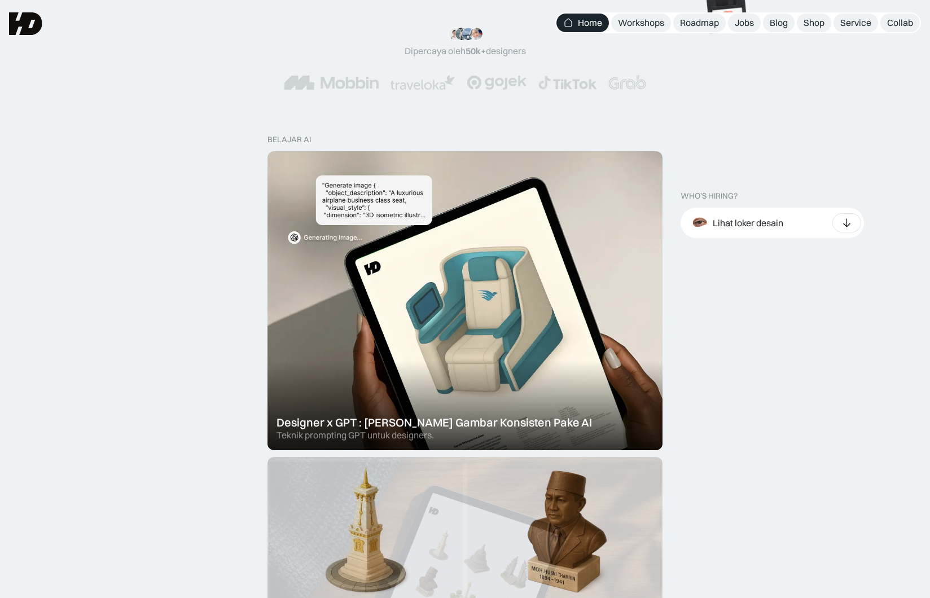
scroll to position [112, 0]
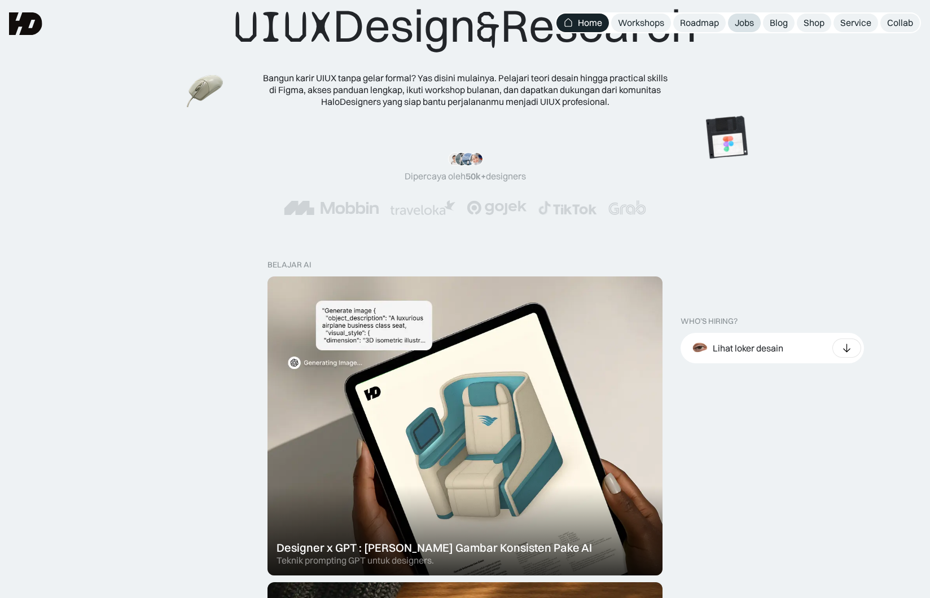
click at [748, 23] on div "Jobs" at bounding box center [744, 23] width 19 height 12
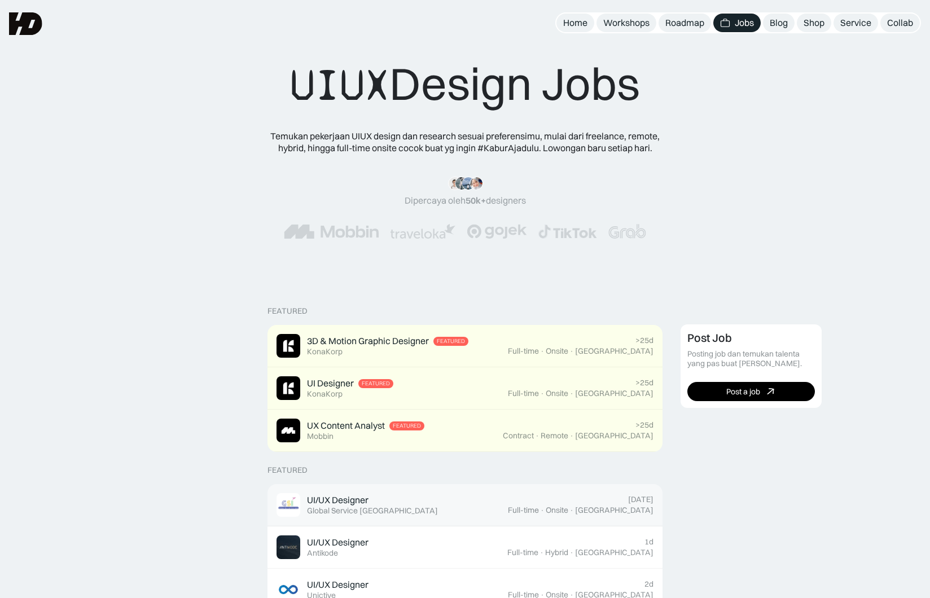
click at [462, 509] on div "UI/UX Designer Featured Global Service Indonesia" at bounding box center [392, 505] width 231 height 24
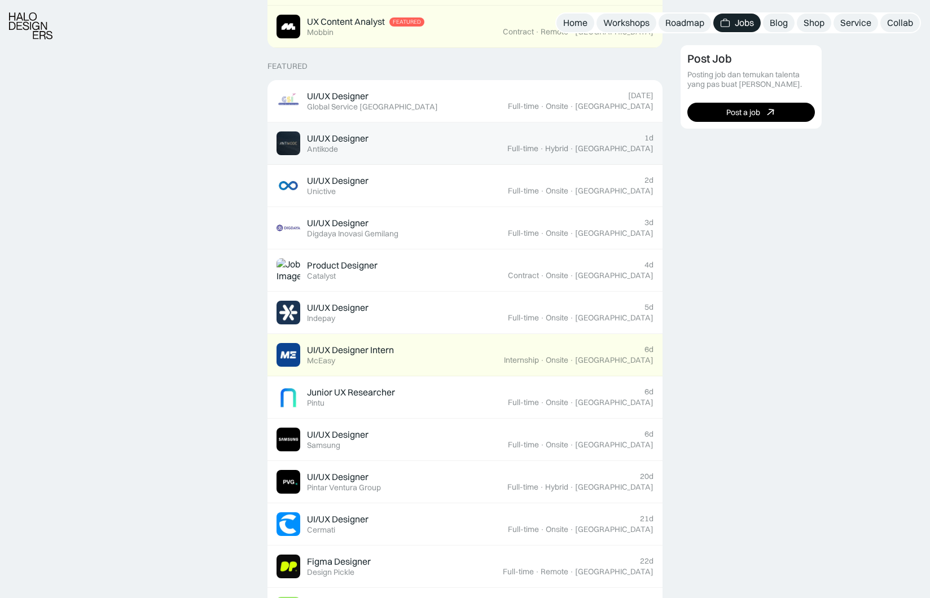
scroll to position [432, 0]
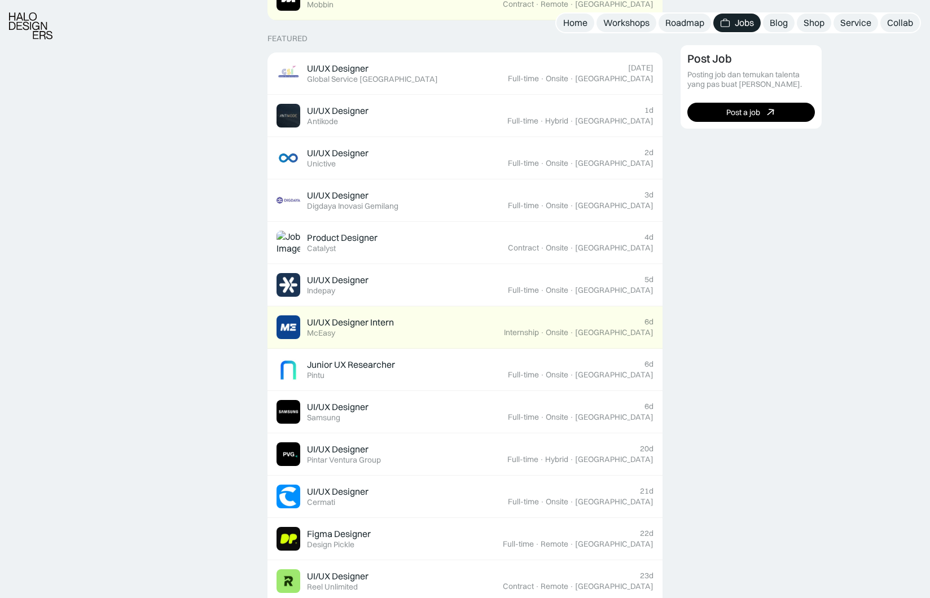
click at [116, 234] on div "Featured 3D & Motion Graphic Designer Featured KonaKorp >25d Full-time · Onsite…" at bounding box center [465, 558] width 930 height 1413
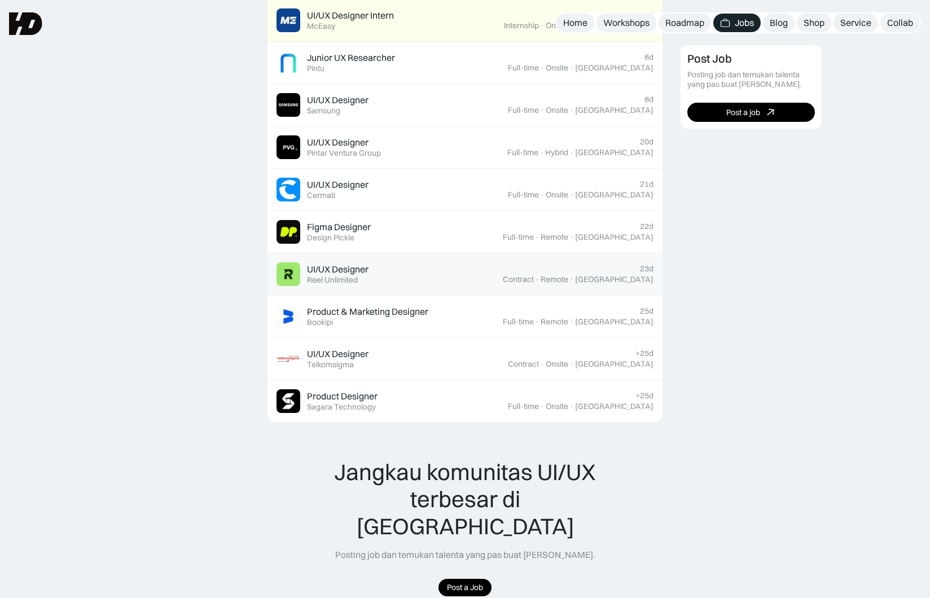
scroll to position [375, 0]
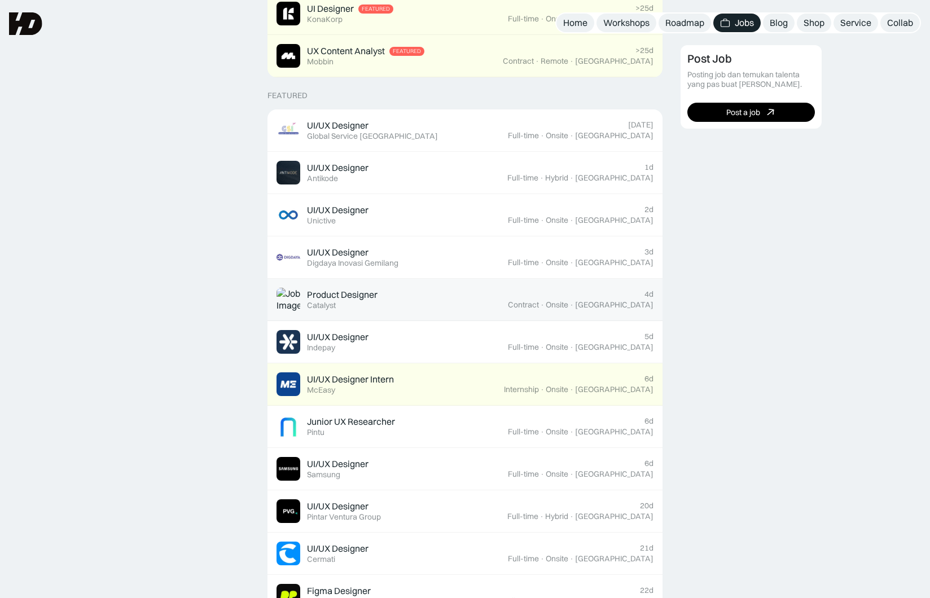
click at [341, 303] on div "Product Designer Featured Catalyst" at bounding box center [342, 299] width 71 height 21
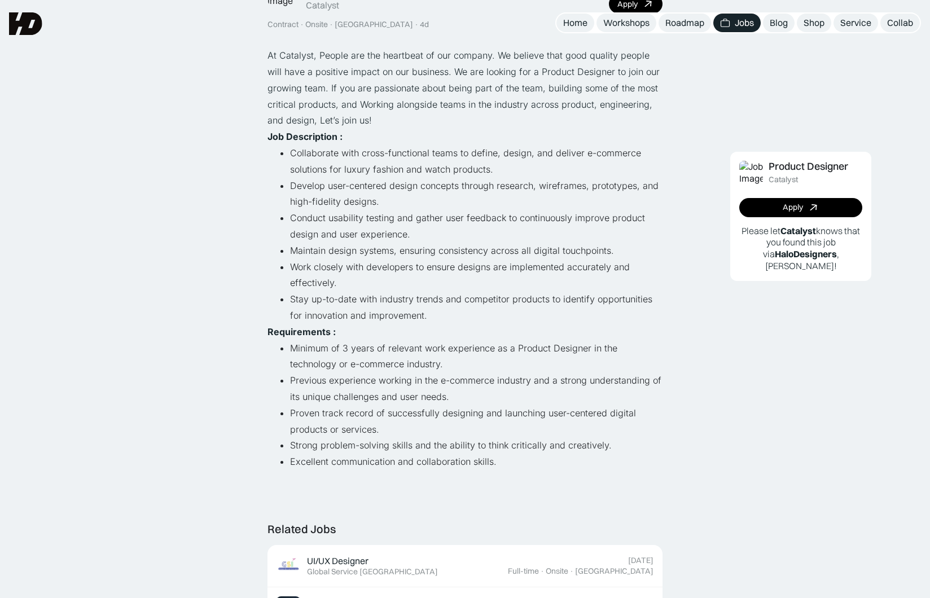
scroll to position [107, 0]
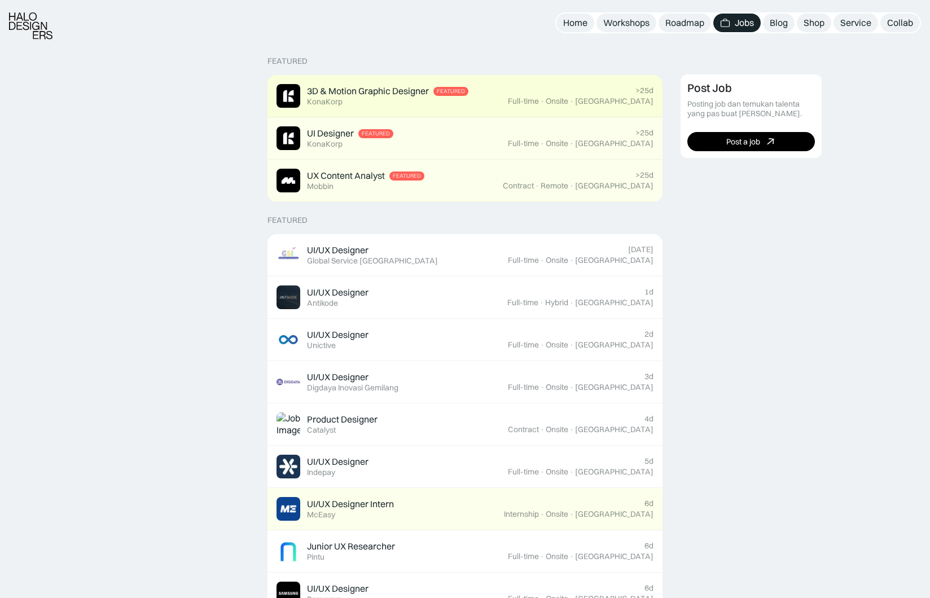
scroll to position [273, 0]
